Goal: Navigation & Orientation: Find specific page/section

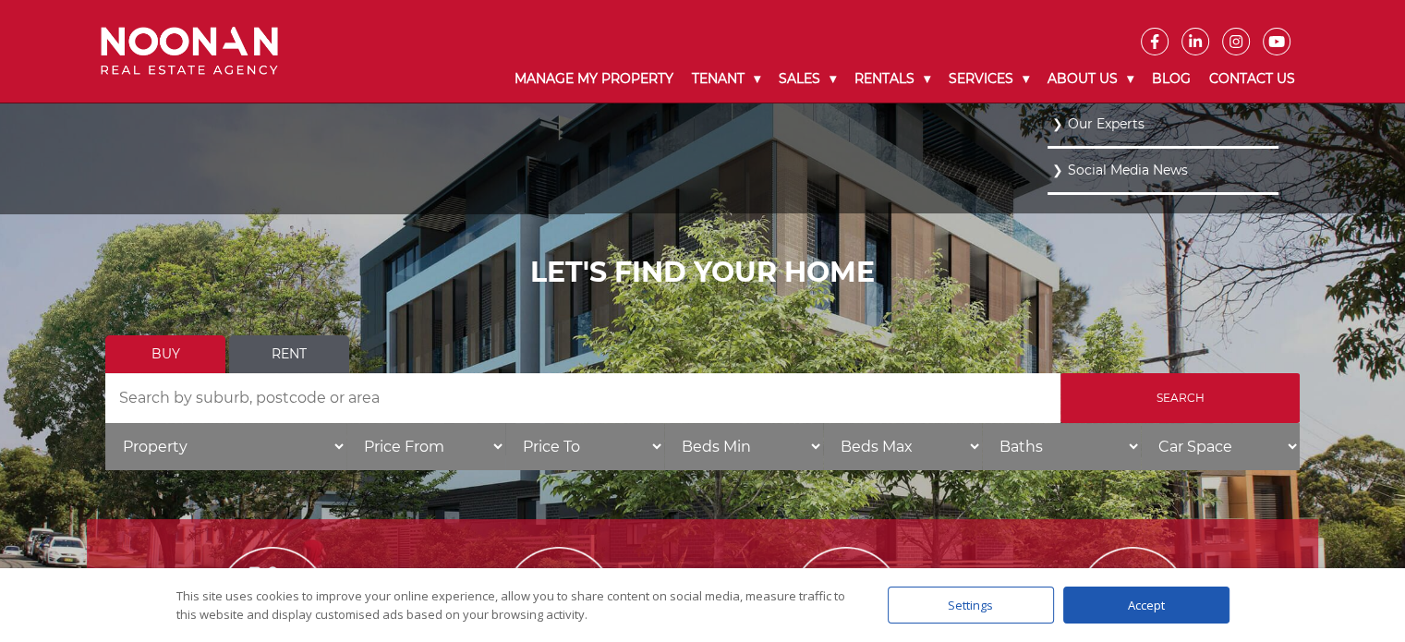
click at [1088, 118] on link "Our Experts" at bounding box center [1163, 124] width 222 height 25
